Goal: Transaction & Acquisition: Purchase product/service

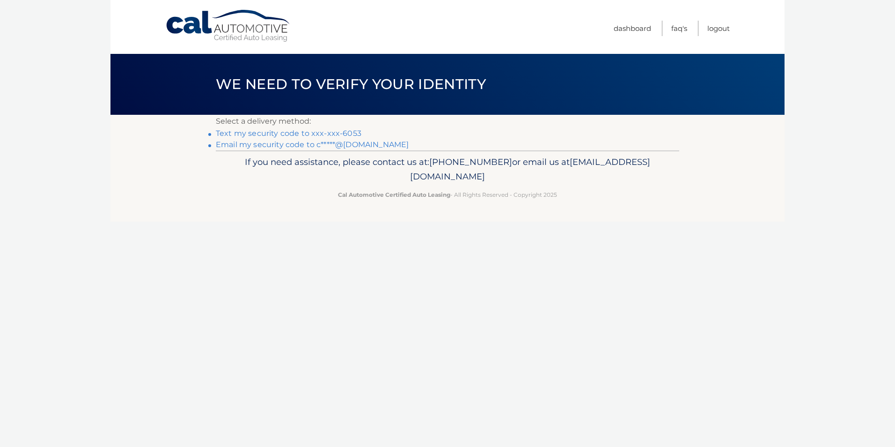
click at [312, 132] on link "Text my security code to xxx-xxx-6053" at bounding box center [289, 133] width 146 height 9
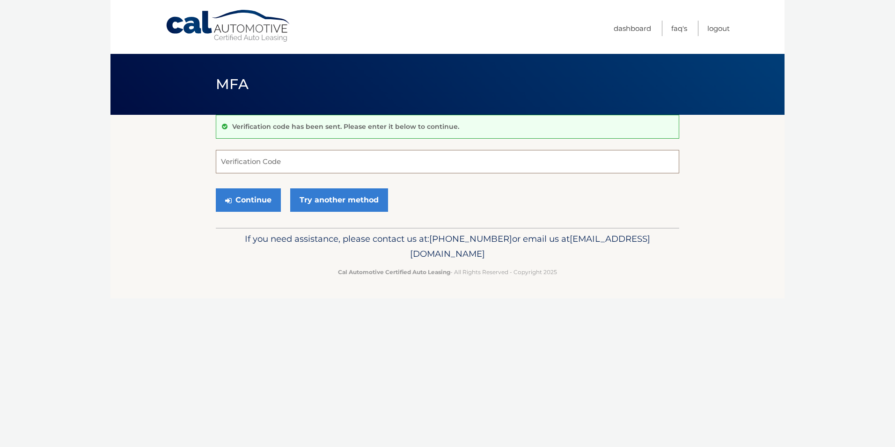
click at [228, 168] on input "Verification Code" at bounding box center [447, 161] width 463 height 23
type input "873411"
click at [216, 188] on button "Continue" at bounding box center [248, 199] width 65 height 23
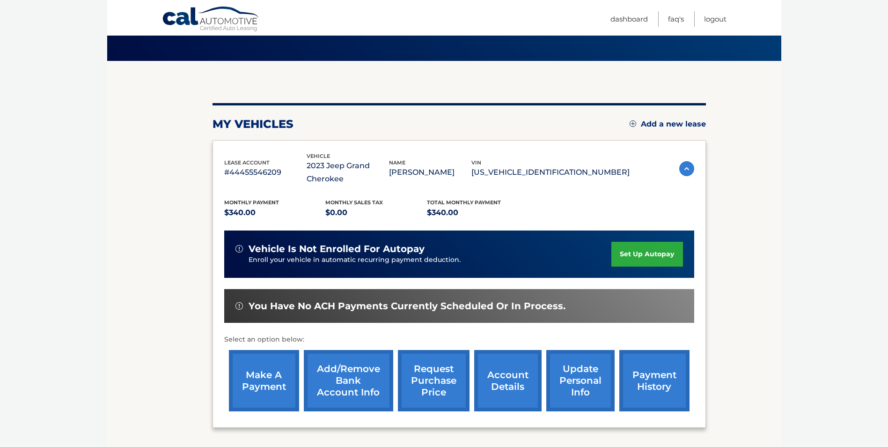
scroll to position [134, 0]
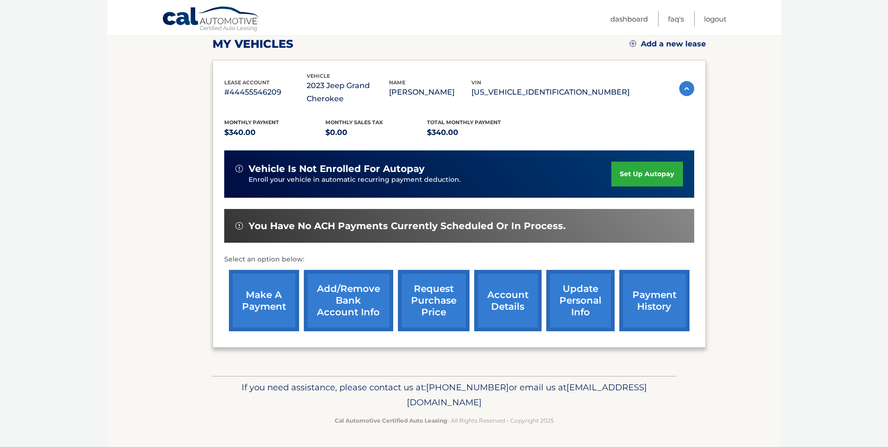
click at [264, 306] on link "make a payment" at bounding box center [264, 300] width 70 height 61
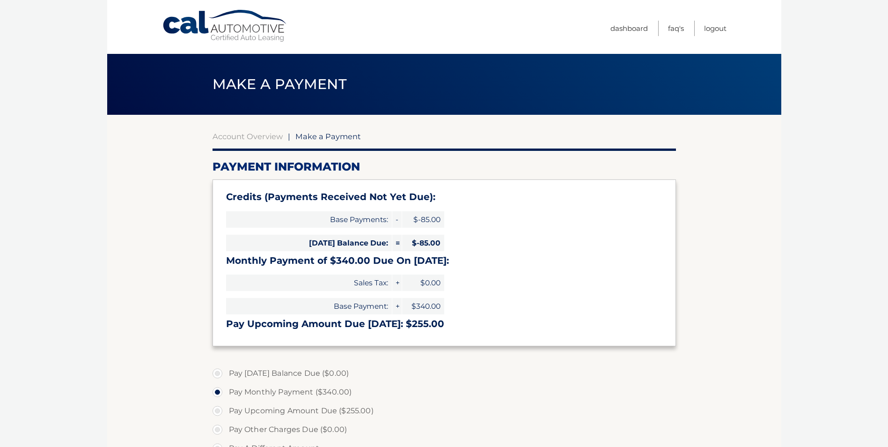
select select "YjY3ZDQzOTYtMjk1ZC00NzJmLTkyMjktMDQ4NjlkOTUxYmMz"
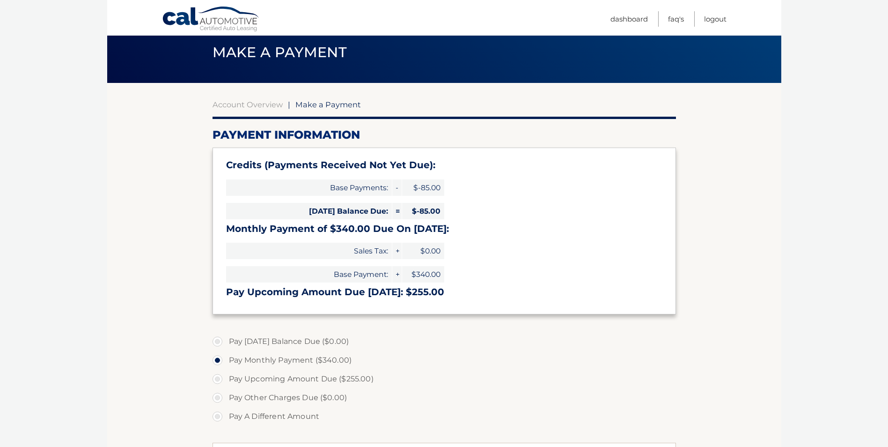
scroll to position [135, 0]
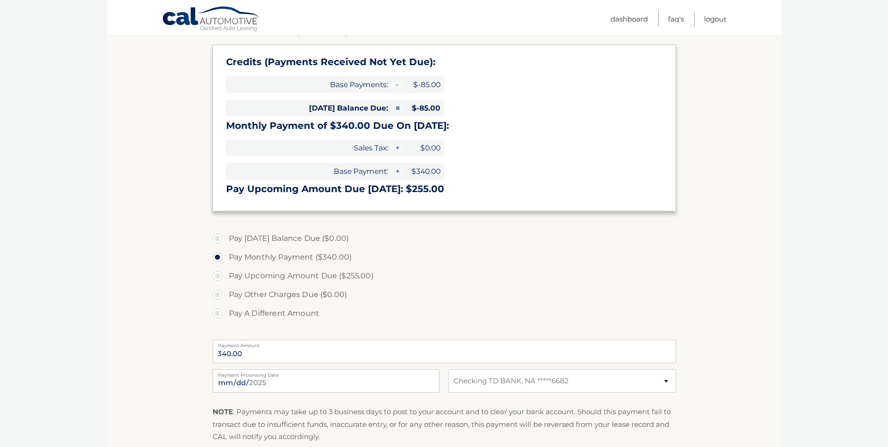
click at [217, 316] on label "Pay A Different Amount" at bounding box center [444, 313] width 463 height 19
click at [217, 316] on input "Pay A Different Amount" at bounding box center [220, 311] width 9 height 15
radio input "true"
type input "85.00"
click at [242, 378] on input "2025-09-23" at bounding box center [326, 380] width 227 height 23
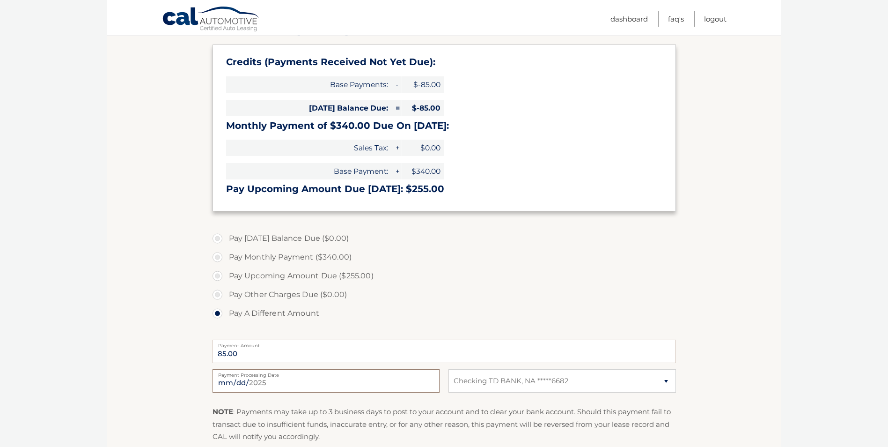
type input "2025-09-28"
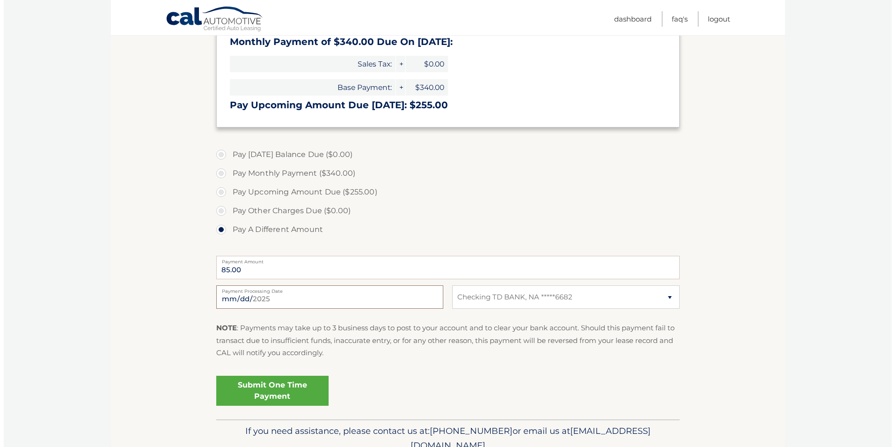
scroll to position [262, 0]
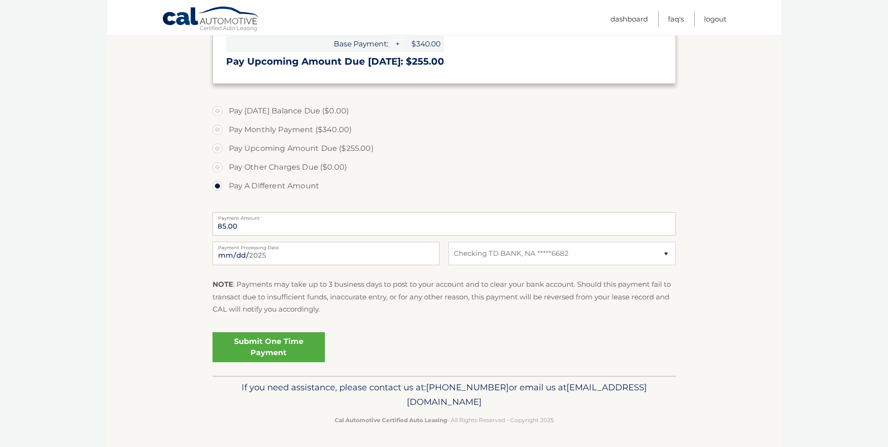
click at [282, 345] on link "Submit One Time Payment" at bounding box center [269, 347] width 112 height 30
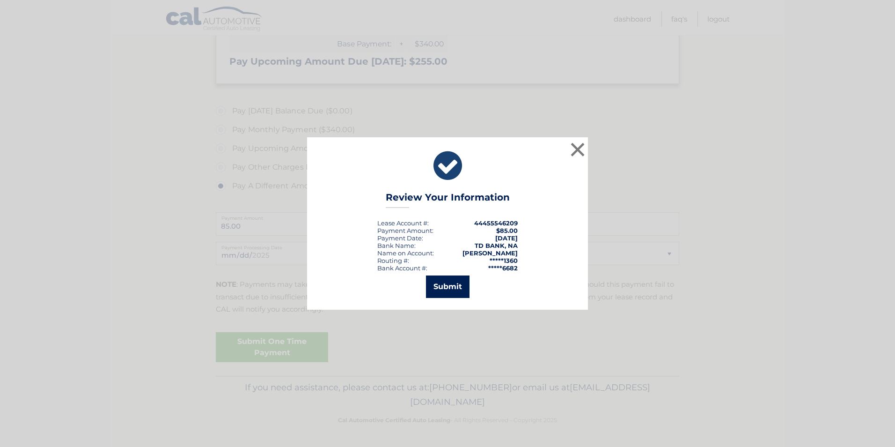
click at [446, 285] on button "Submit" at bounding box center [448, 286] width 44 height 22
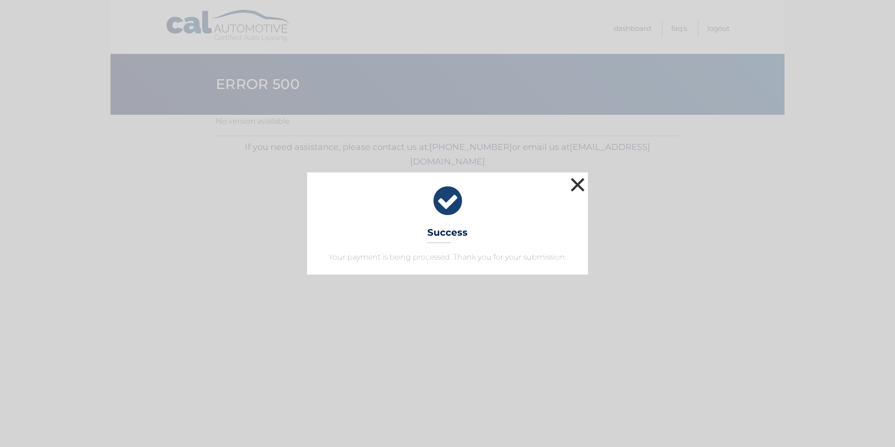
click at [577, 187] on button "×" at bounding box center [577, 184] width 19 height 19
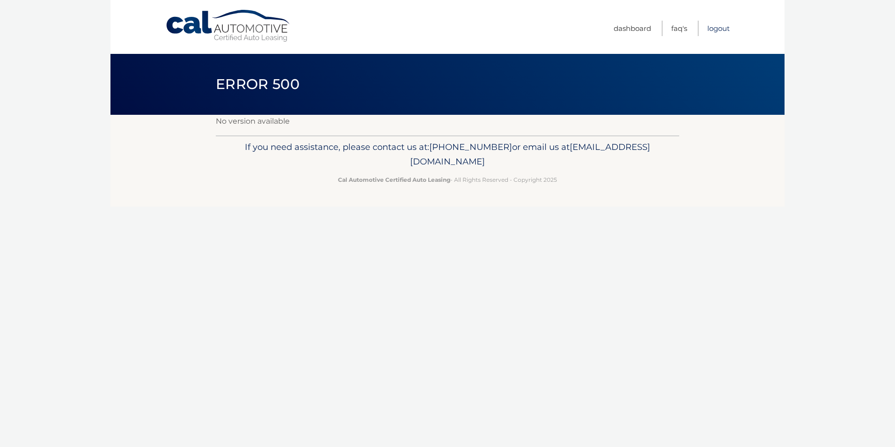
click at [717, 30] on link "Logout" at bounding box center [718, 28] width 22 height 15
